Goal: Task Accomplishment & Management: Use online tool/utility

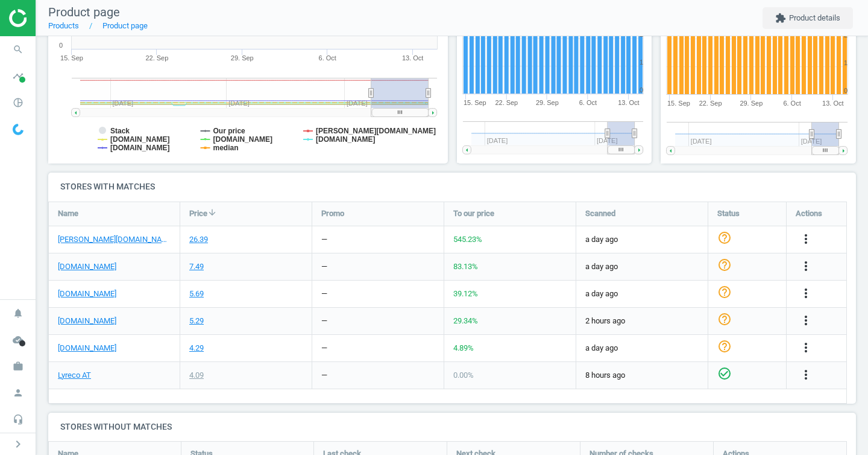
scroll to position [331, 0]
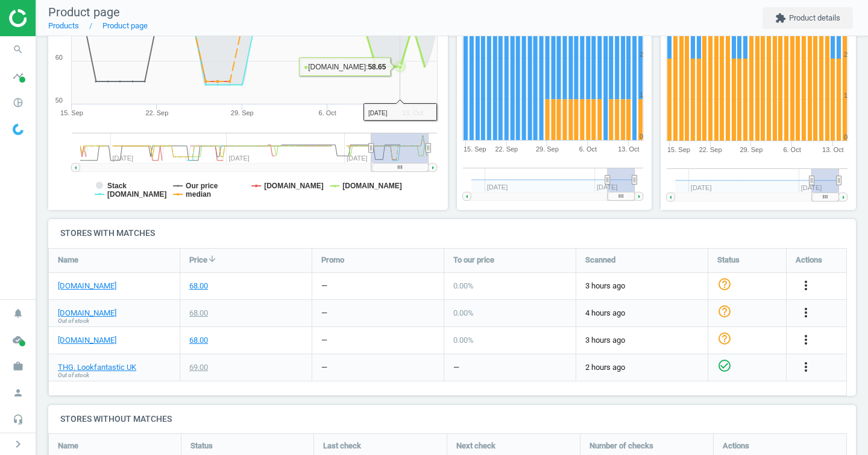
scroll to position [230, 0]
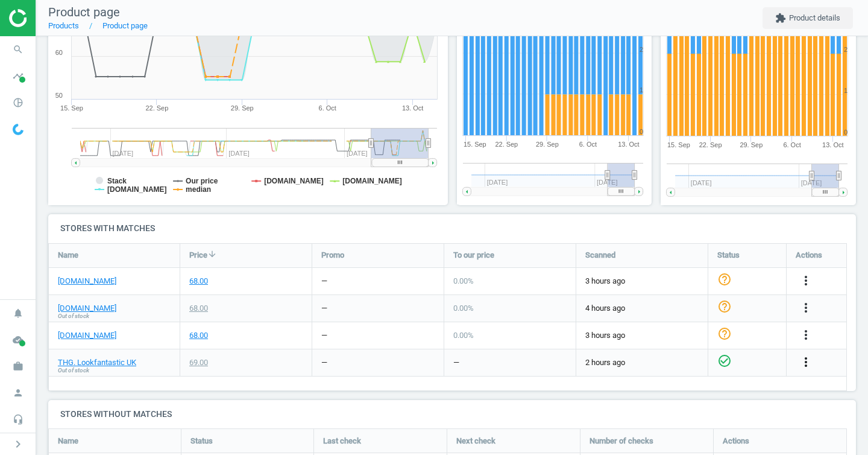
click at [811, 363] on icon "more_vert" at bounding box center [806, 361] width 14 height 14
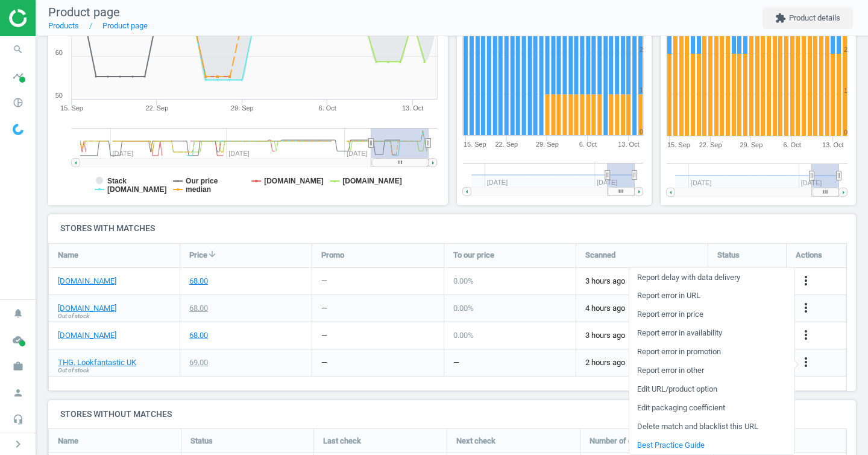
click at [705, 385] on link "Edit URL/product option" at bounding box center [711, 388] width 165 height 19
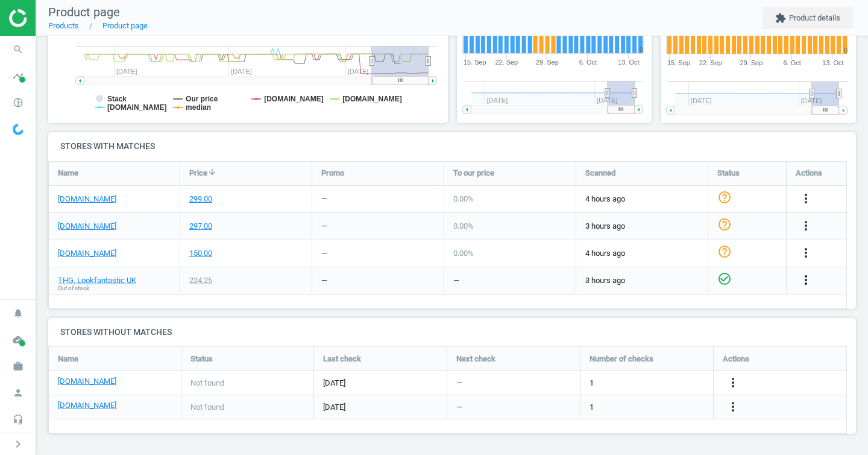
click at [806, 278] on icon "more_vert" at bounding box center [806, 279] width 14 height 14
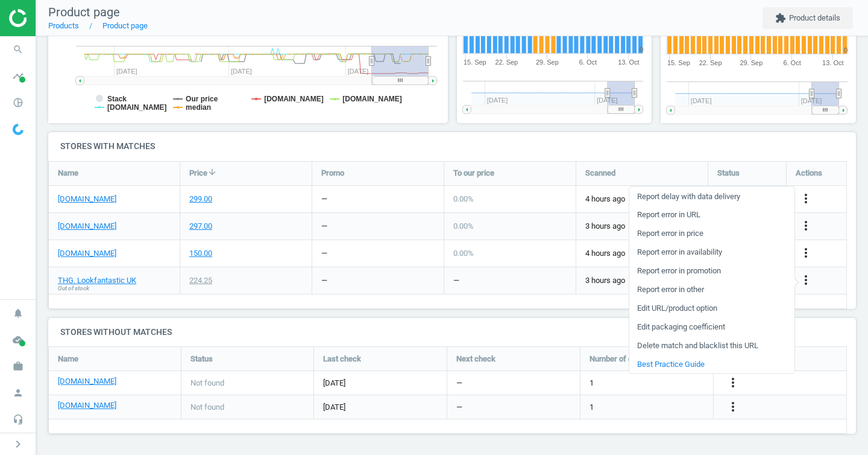
click at [678, 305] on link "Edit URL/product option" at bounding box center [711, 307] width 165 height 19
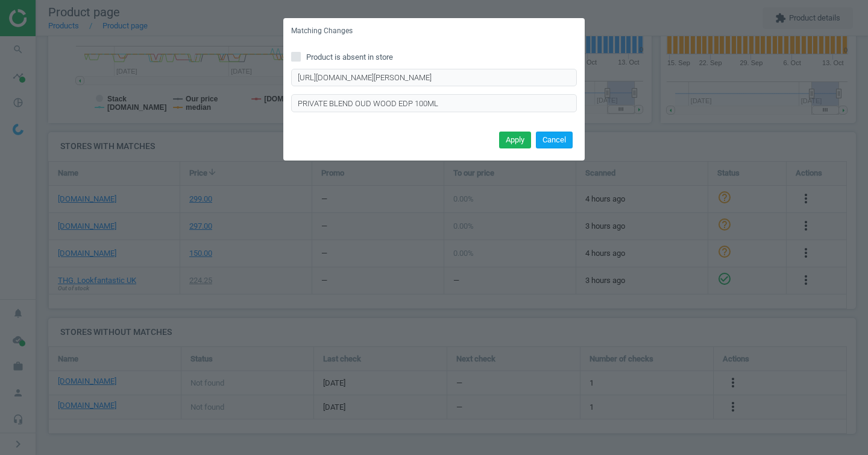
click at [552, 141] on button "Cancel" at bounding box center [554, 139] width 37 height 17
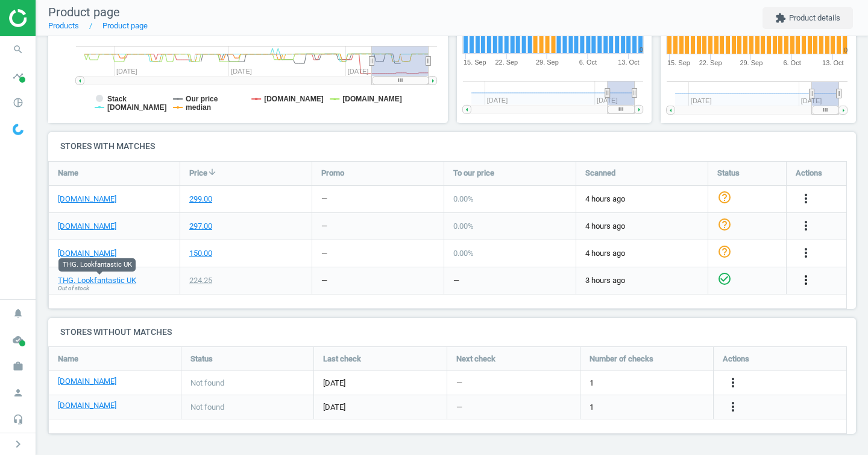
click at [804, 282] on icon "more_vert" at bounding box center [806, 279] width 14 height 14
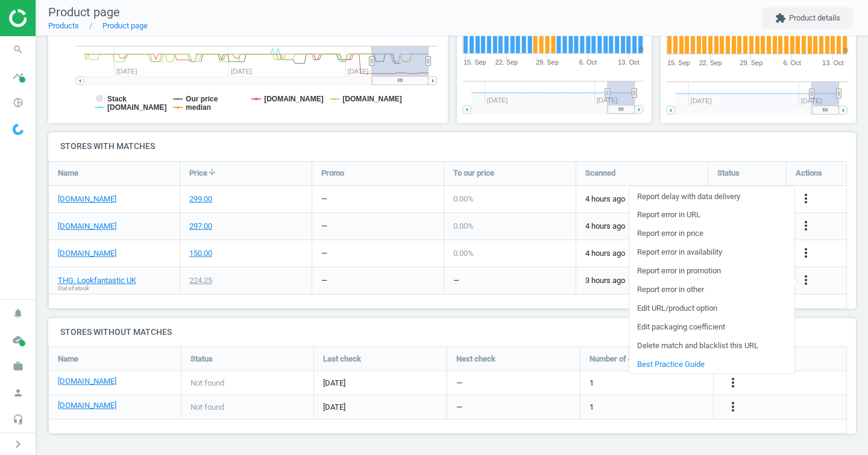
click at [690, 306] on link "Edit URL/product option" at bounding box center [711, 307] width 165 height 19
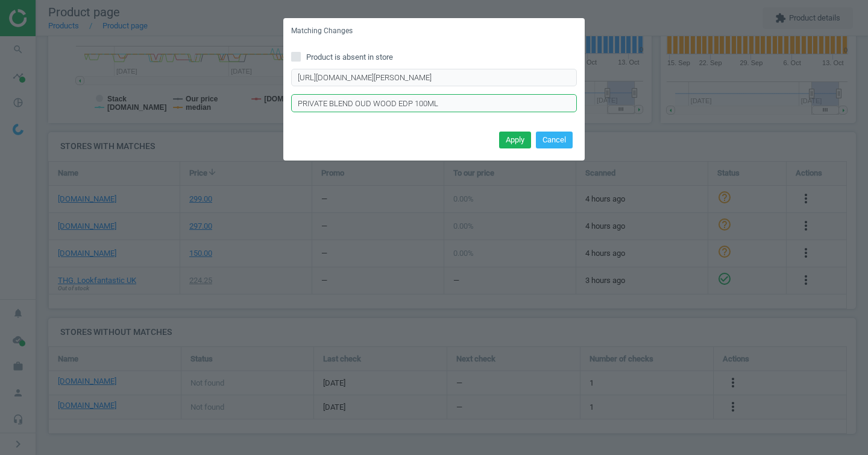
drag, startPoint x: 452, startPoint y: 102, endPoint x: 298, endPoint y: 104, distance: 153.7
click at [298, 104] on input "PRIVATE BLEND OUD WOOD EDP 100ML" at bounding box center [434, 103] width 286 height 18
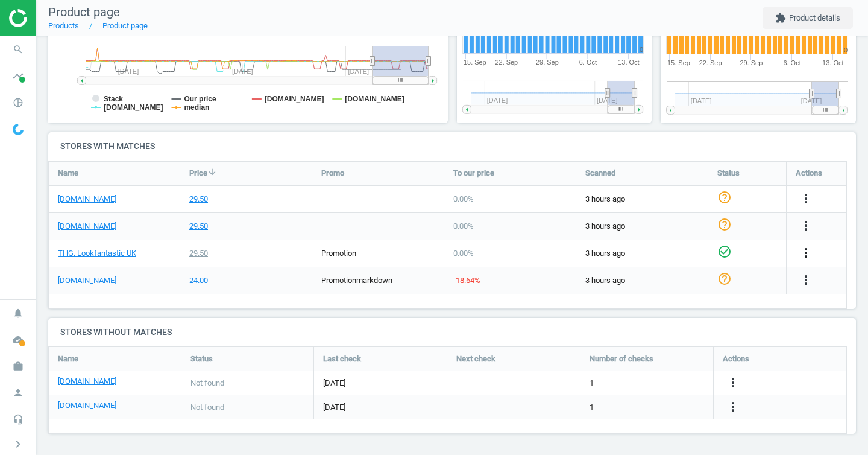
click at [800, 251] on icon "more_vert" at bounding box center [806, 252] width 14 height 14
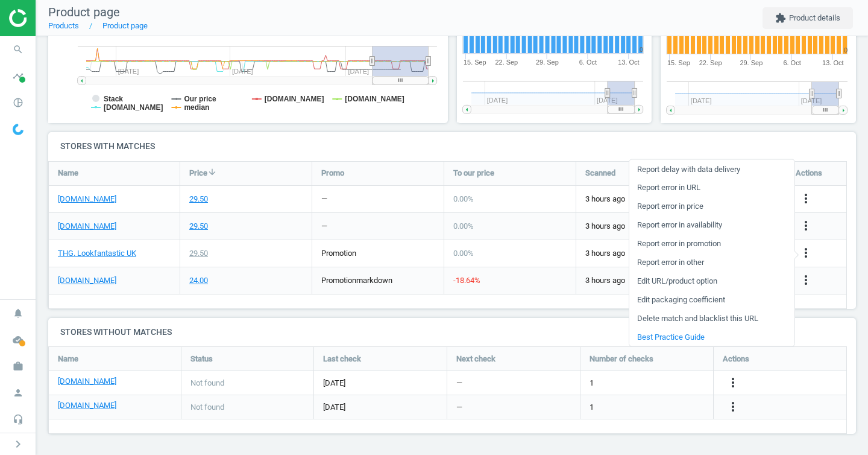
click at [672, 275] on link "Edit URL/product option" at bounding box center [711, 280] width 165 height 19
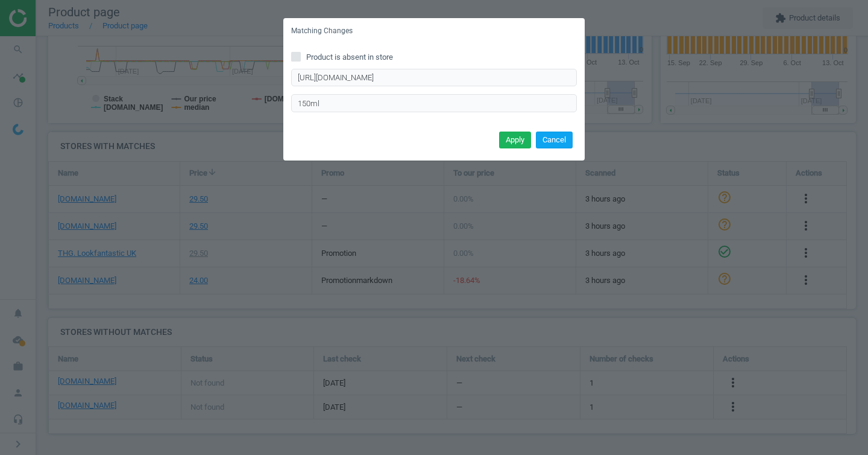
click at [561, 140] on button "Cancel" at bounding box center [554, 139] width 37 height 17
